Goal: Navigation & Orientation: Find specific page/section

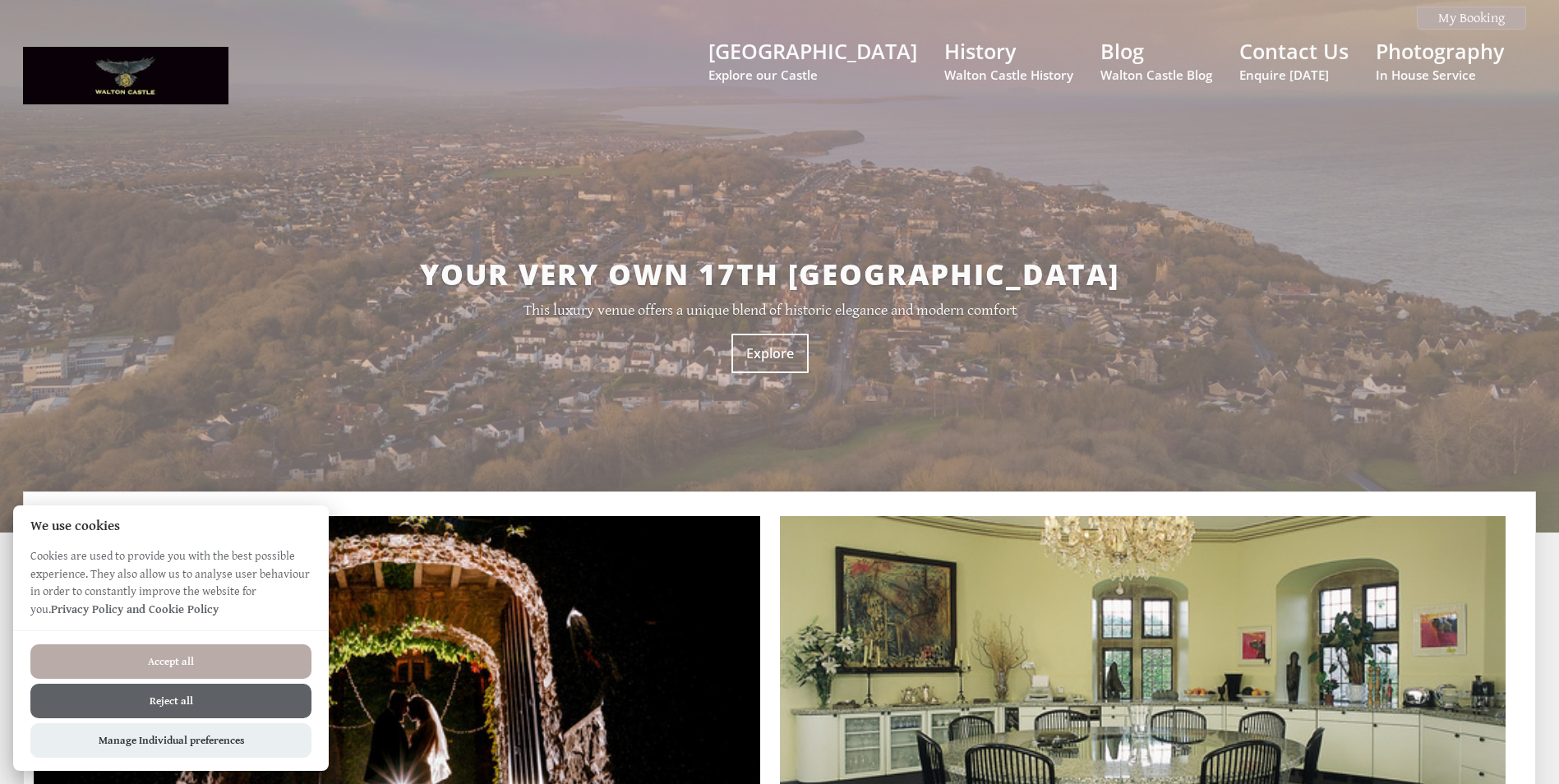
click at [166, 661] on button "Accept all" at bounding box center [171, 662] width 282 height 34
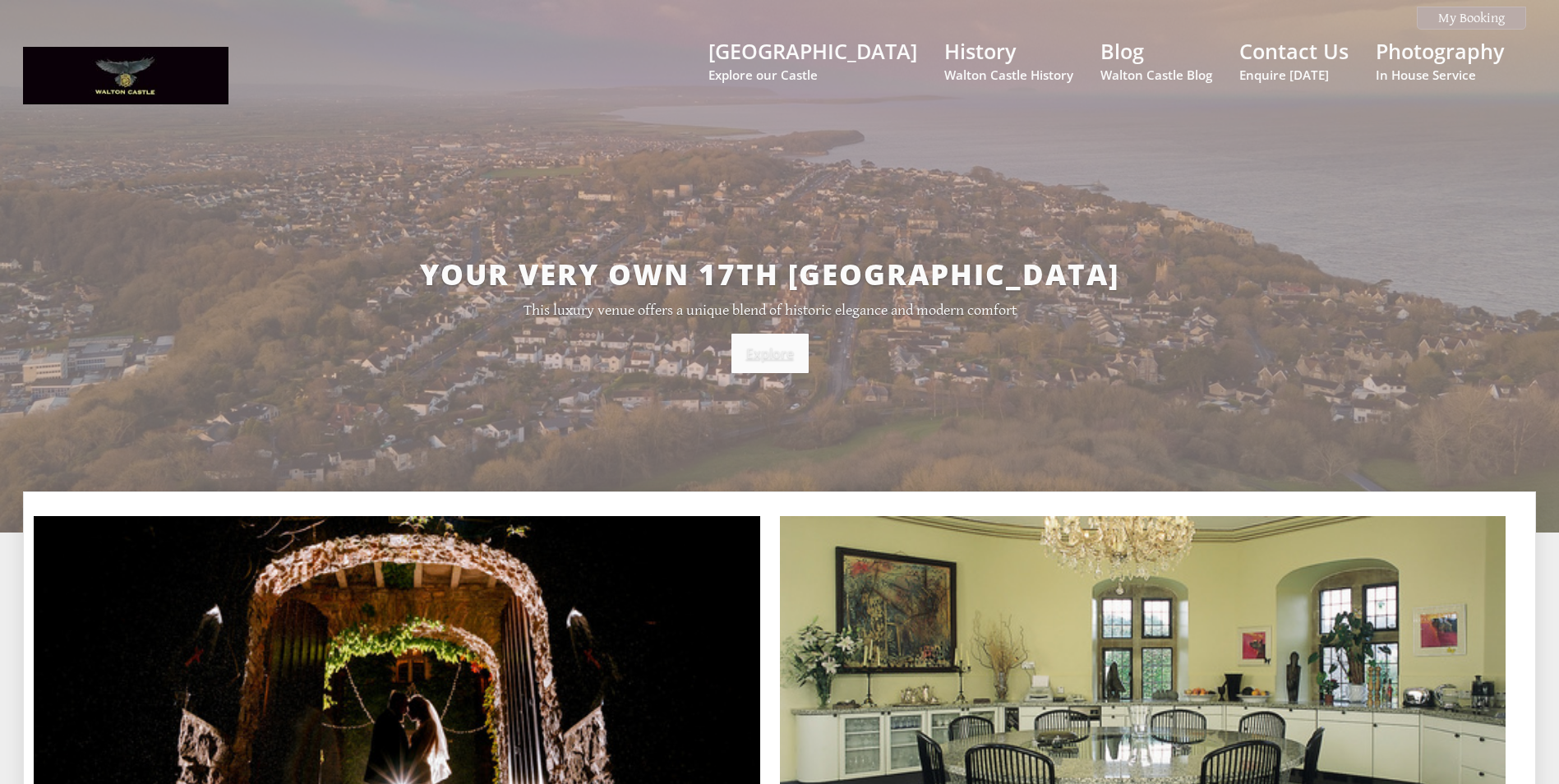
click at [765, 353] on link "Explore" at bounding box center [770, 354] width 77 height 40
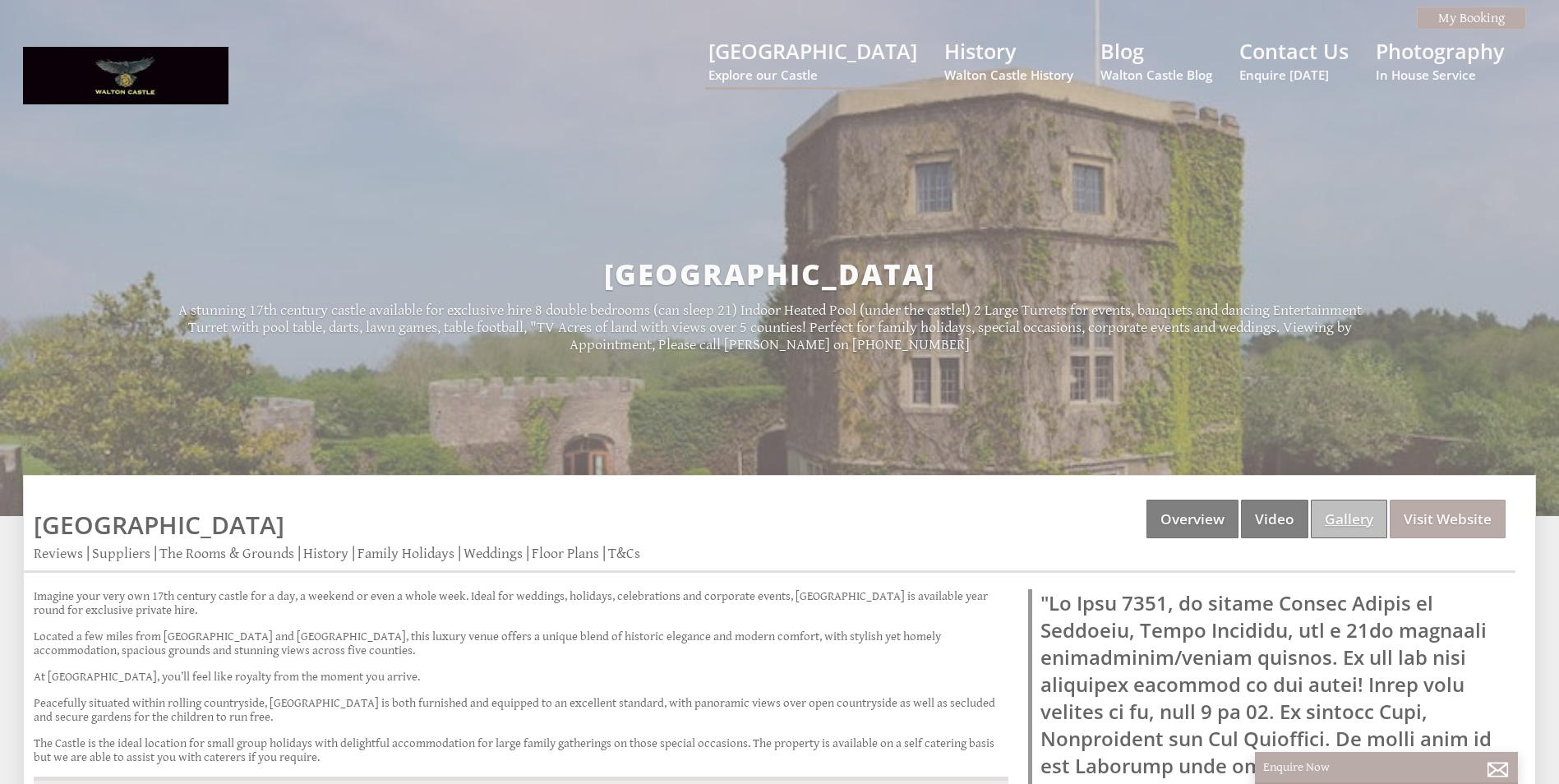
click at [1356, 523] on link "Gallery" at bounding box center [1349, 519] width 76 height 39
